Goal: Navigation & Orientation: Find specific page/section

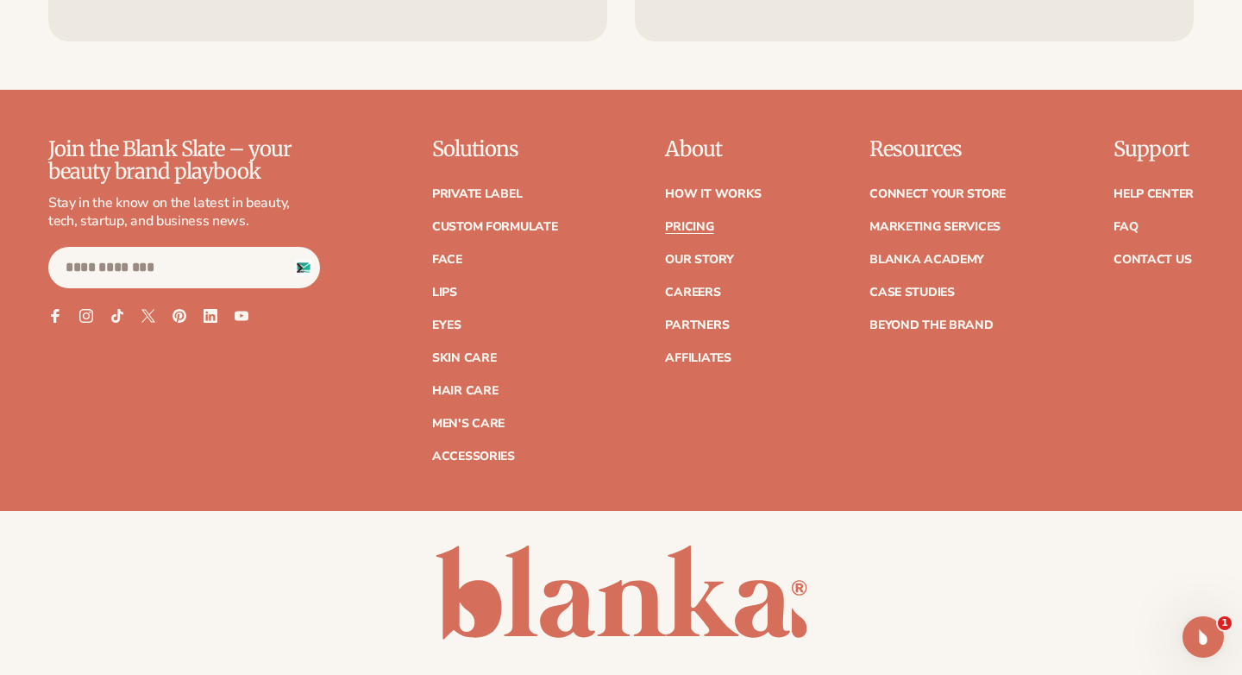
scroll to position [3895, 0]
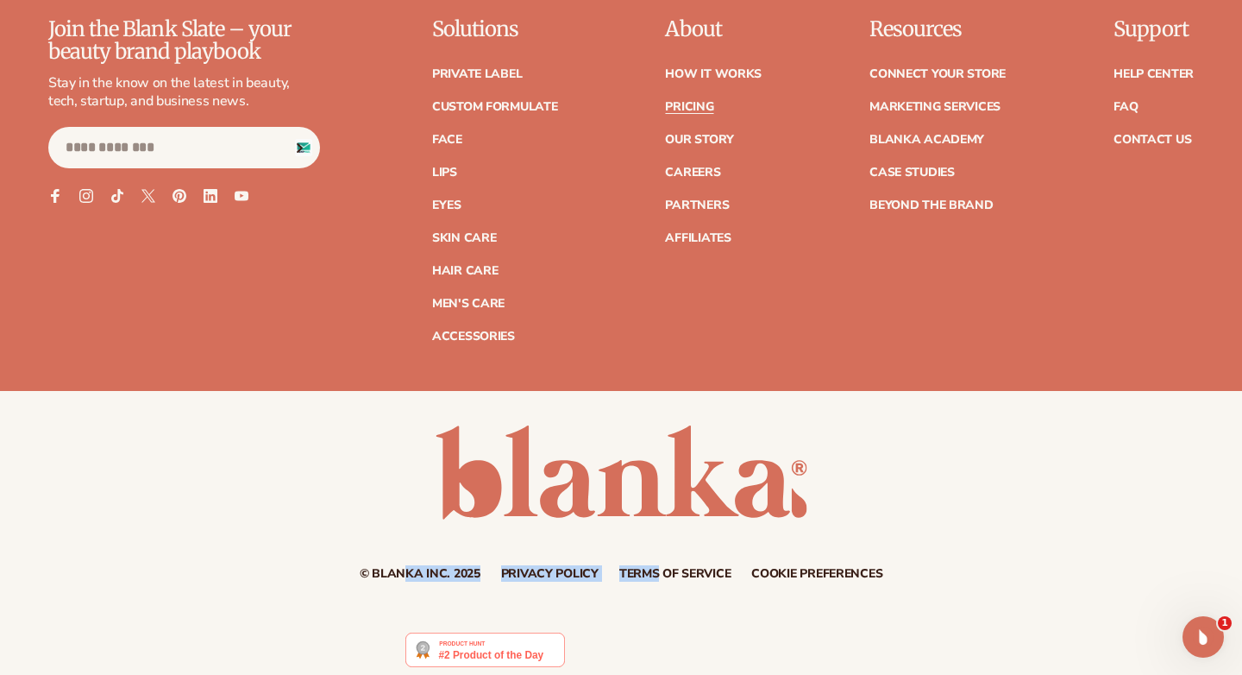
drag, startPoint x: 405, startPoint y: 562, endPoint x: 654, endPoint y: 560, distance: 248.4
click at [654, 568] on div "© Blanka Inc. 2025 Privacy policy Terms of service Contact information Cookie p…" at bounding box center [621, 574] width 1146 height 12
click at [378, 456] on div "© Blanka Inc. 2025 Privacy policy Terms of service Contact information Cookie p…" at bounding box center [621, 502] width 1242 height 154
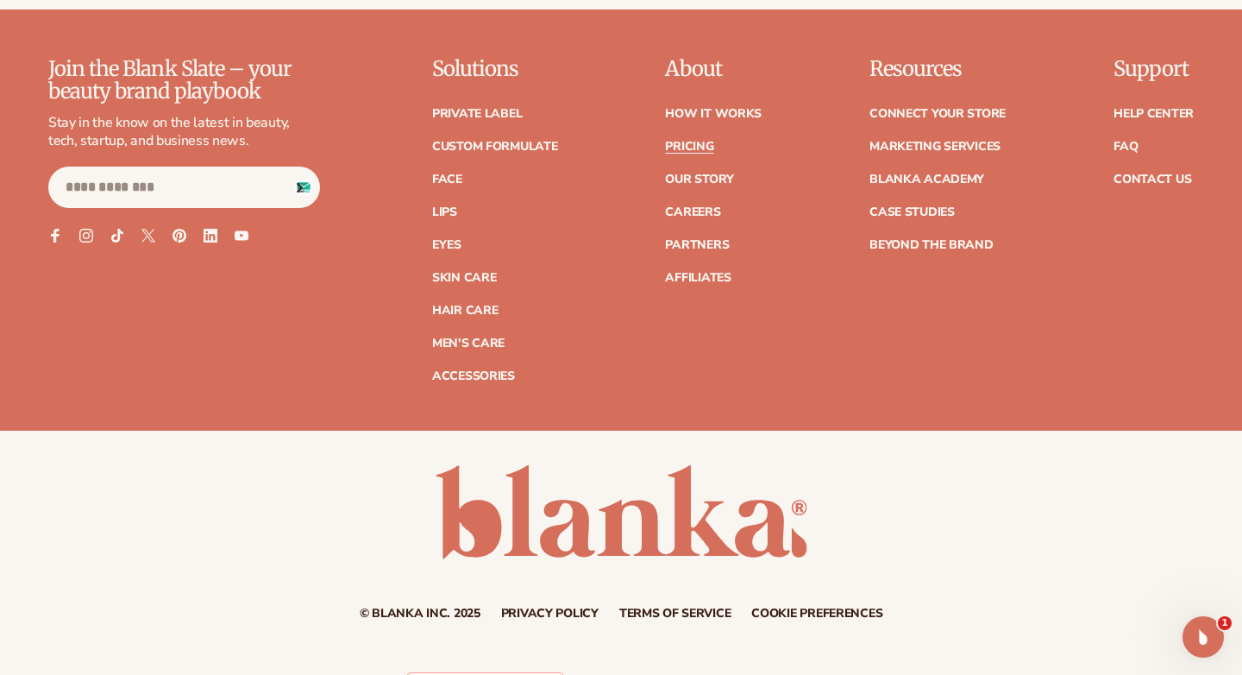
scroll to position [3823, 0]
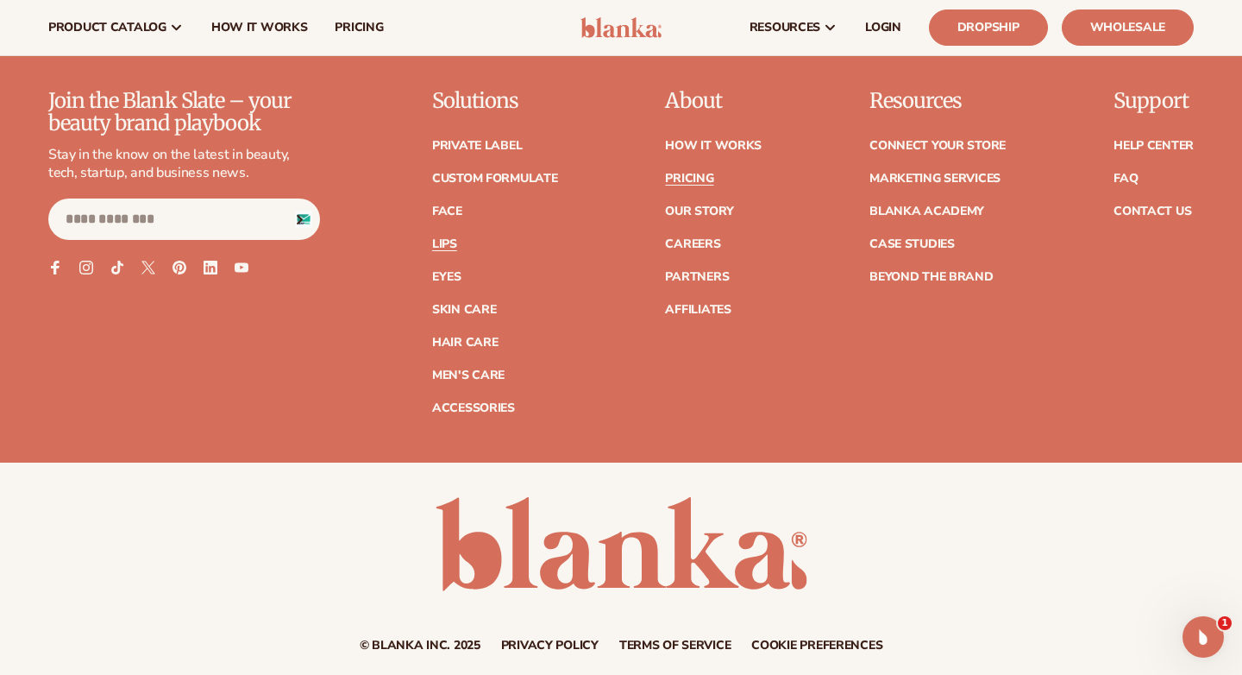
click at [442, 238] on link "Lips" at bounding box center [444, 244] width 25 height 12
